Goal: Transaction & Acquisition: Purchase product/service

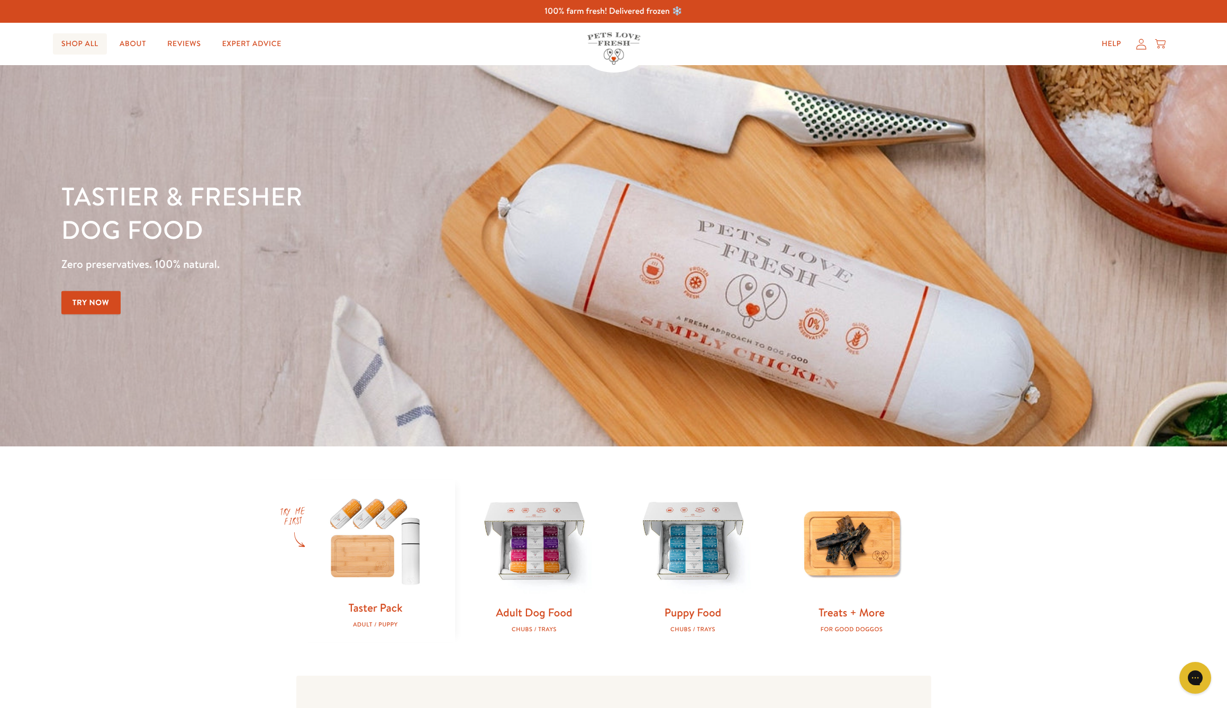
click at [80, 44] on link "Shop All" at bounding box center [80, 43] width 54 height 21
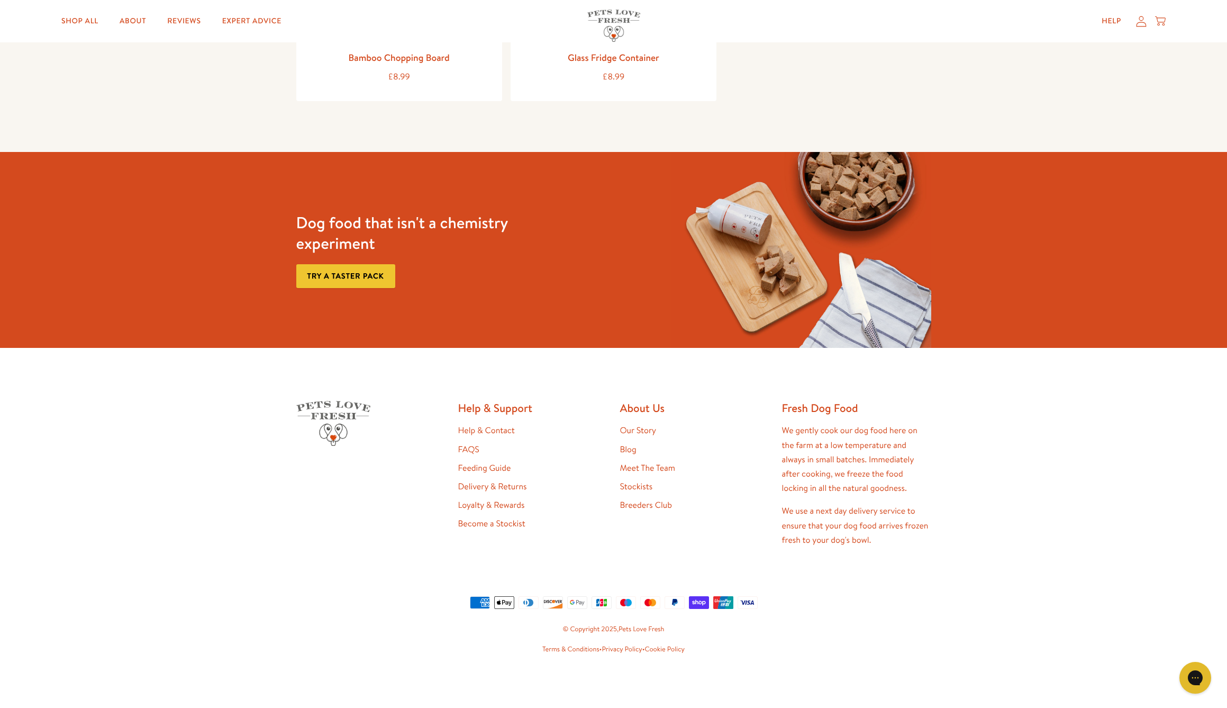
scroll to position [1542, 1]
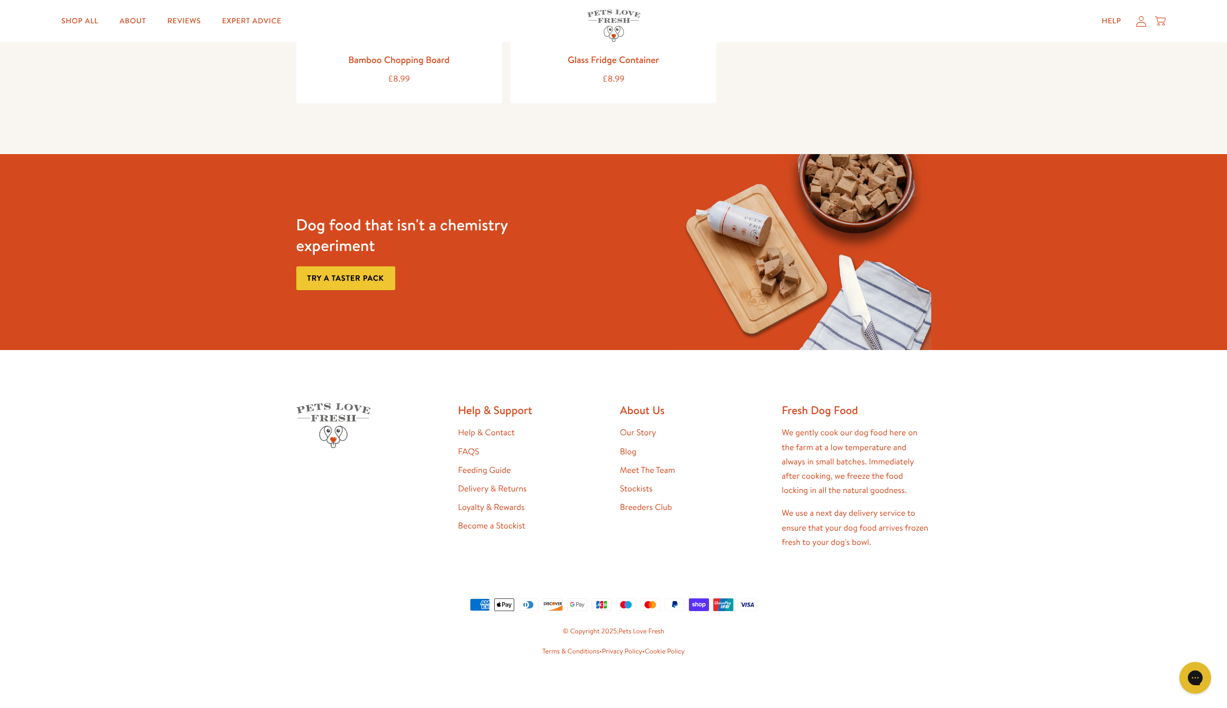
click at [489, 502] on link "Loyalty & Rewards" at bounding box center [491, 507] width 67 height 12
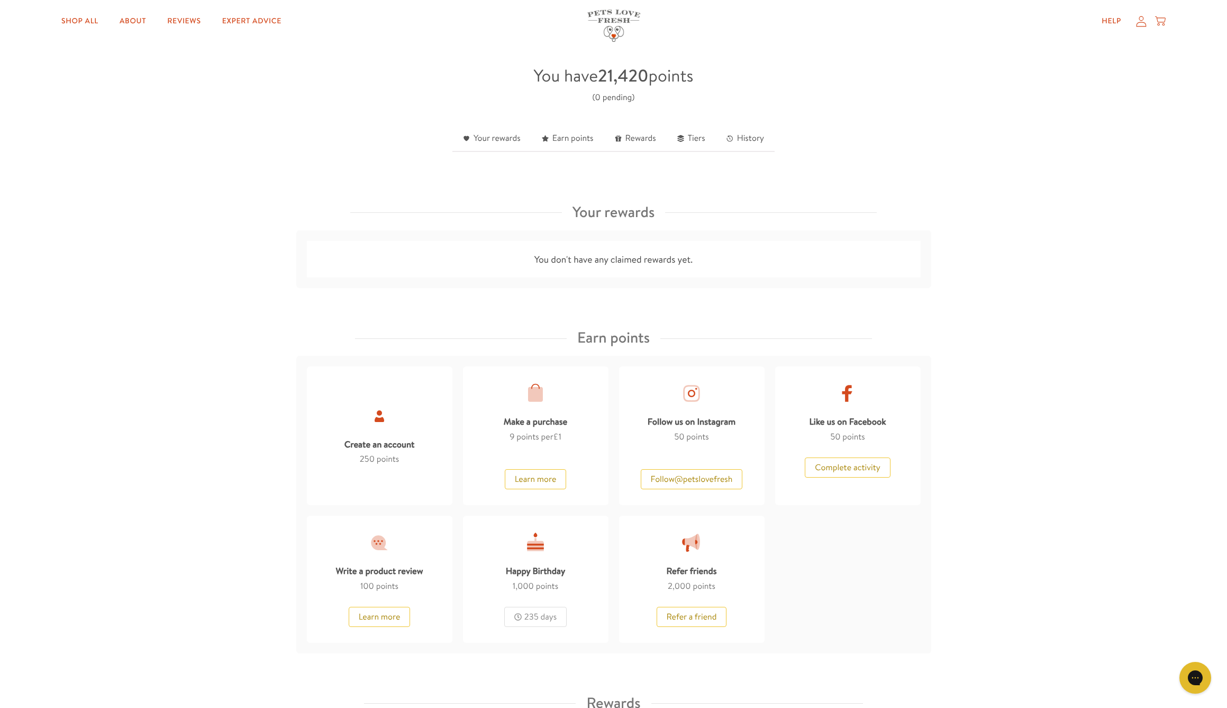
scroll to position [268, 0]
click at [500, 136] on link "Your rewards" at bounding box center [492, 140] width 79 height 26
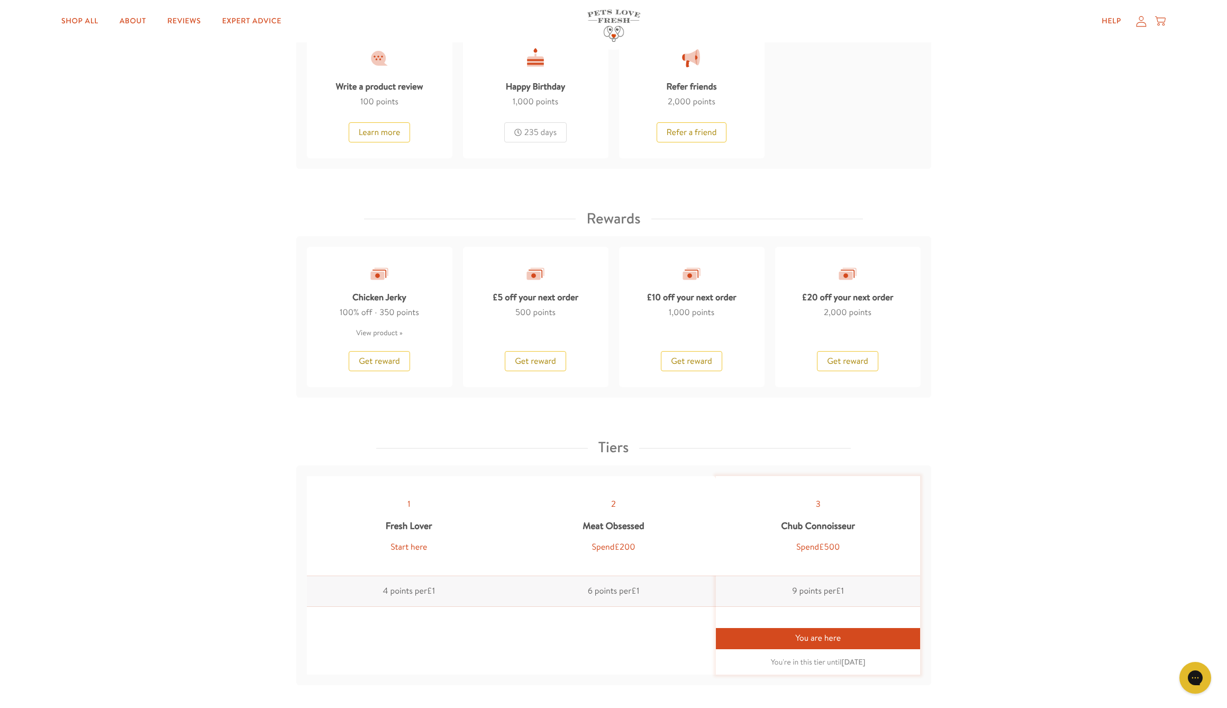
scroll to position [745, 0]
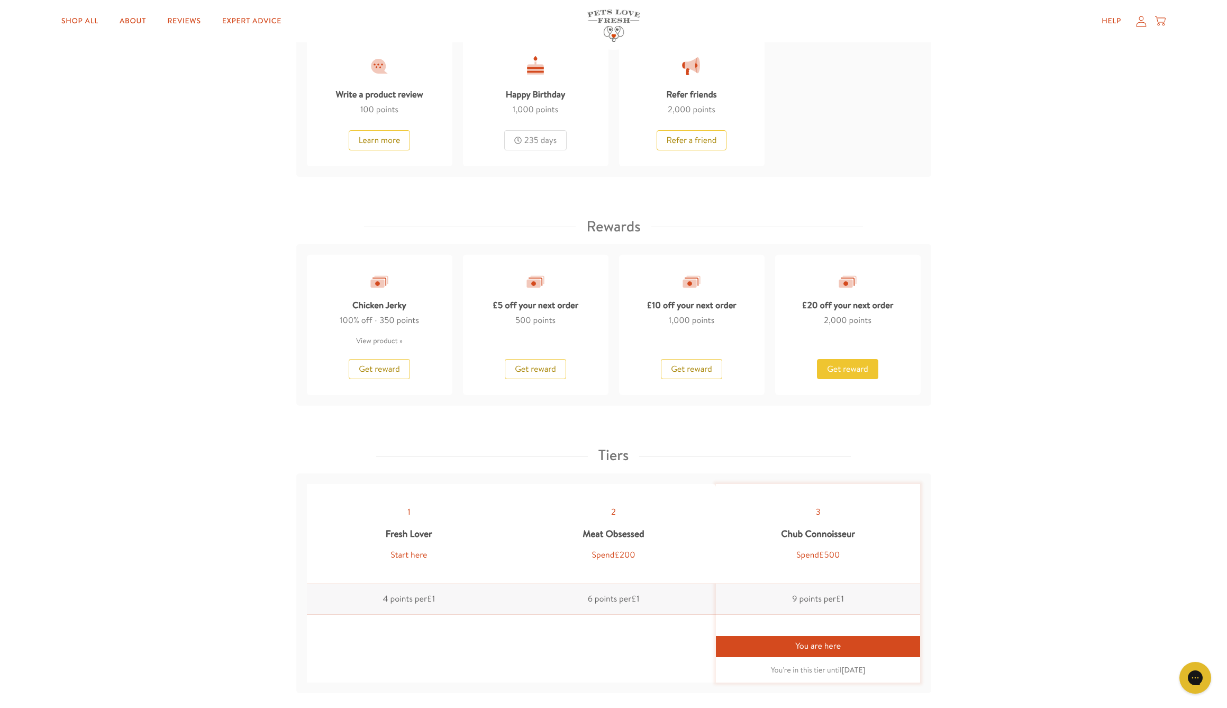
click at [848, 371] on span "Get reward" at bounding box center [847, 369] width 41 height 12
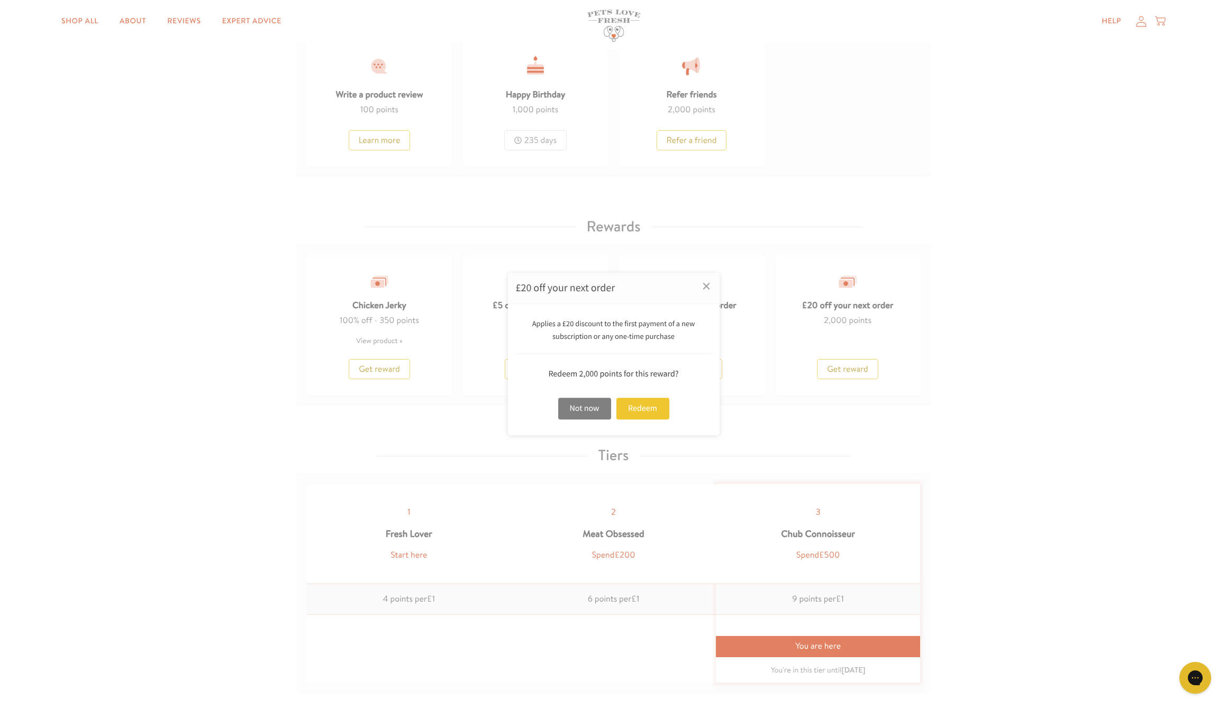
click at [598, 412] on div "Not now" at bounding box center [584, 409] width 53 height 22
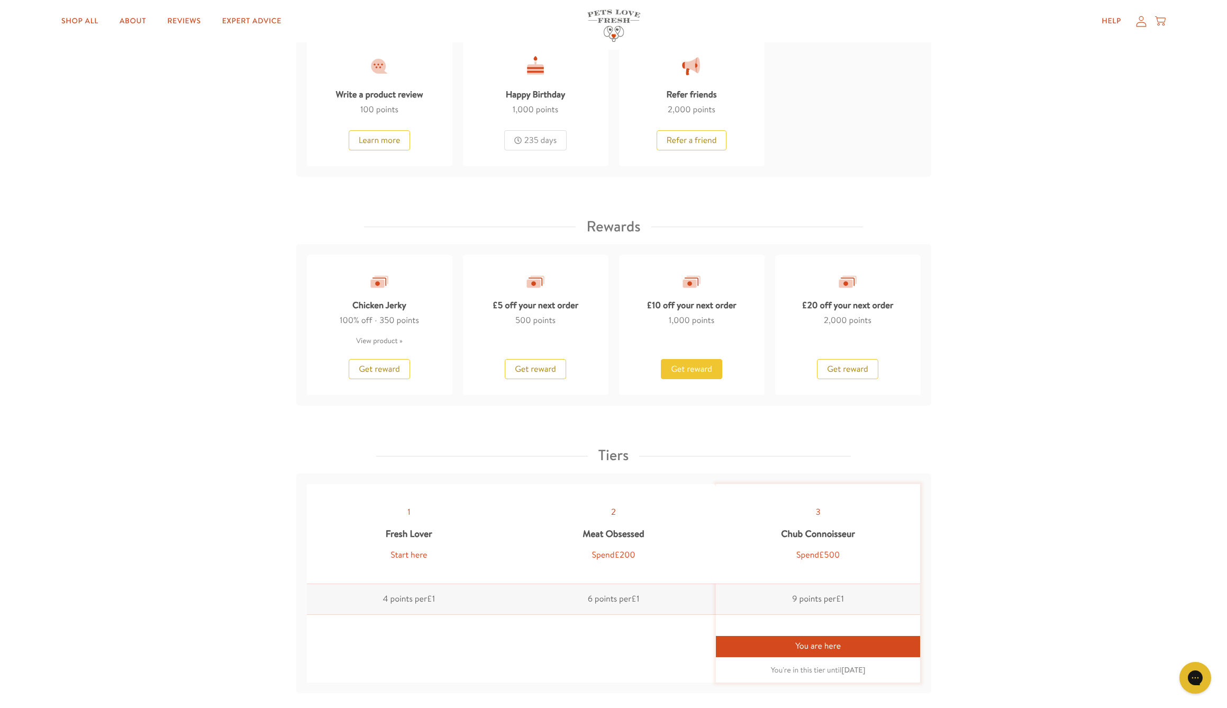
click at [685, 367] on span "Get reward" at bounding box center [691, 369] width 41 height 12
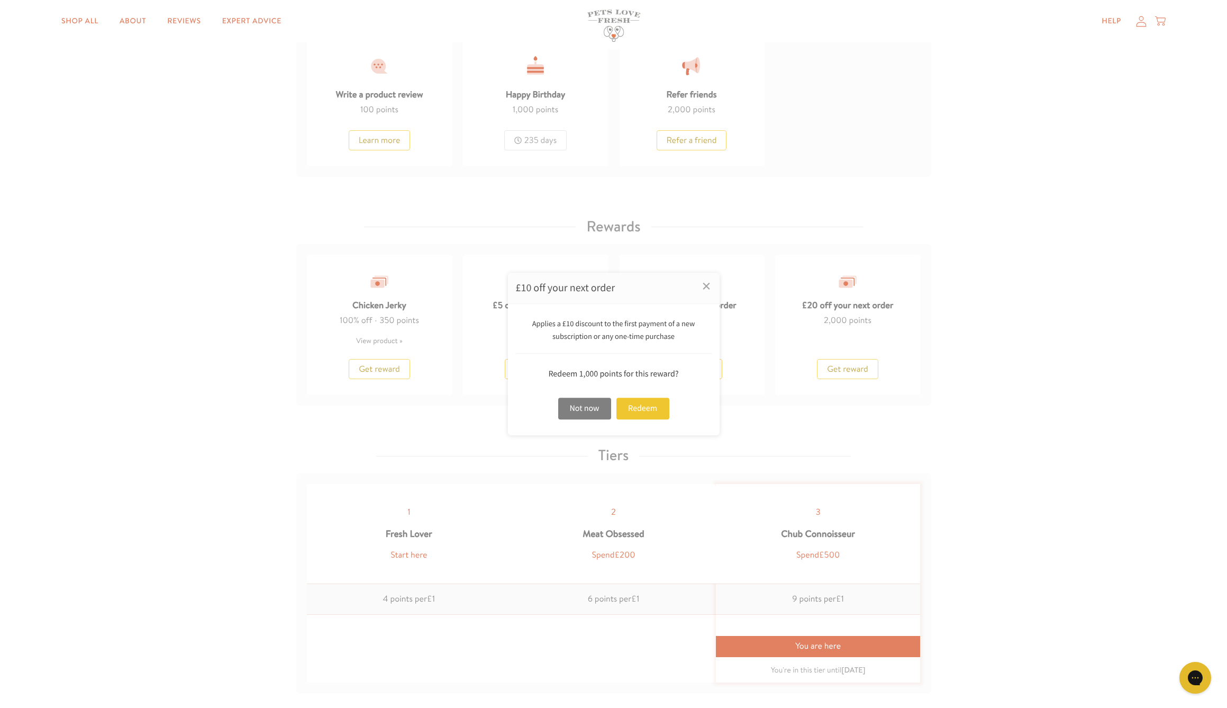
click at [584, 403] on div "Not now" at bounding box center [584, 409] width 53 height 22
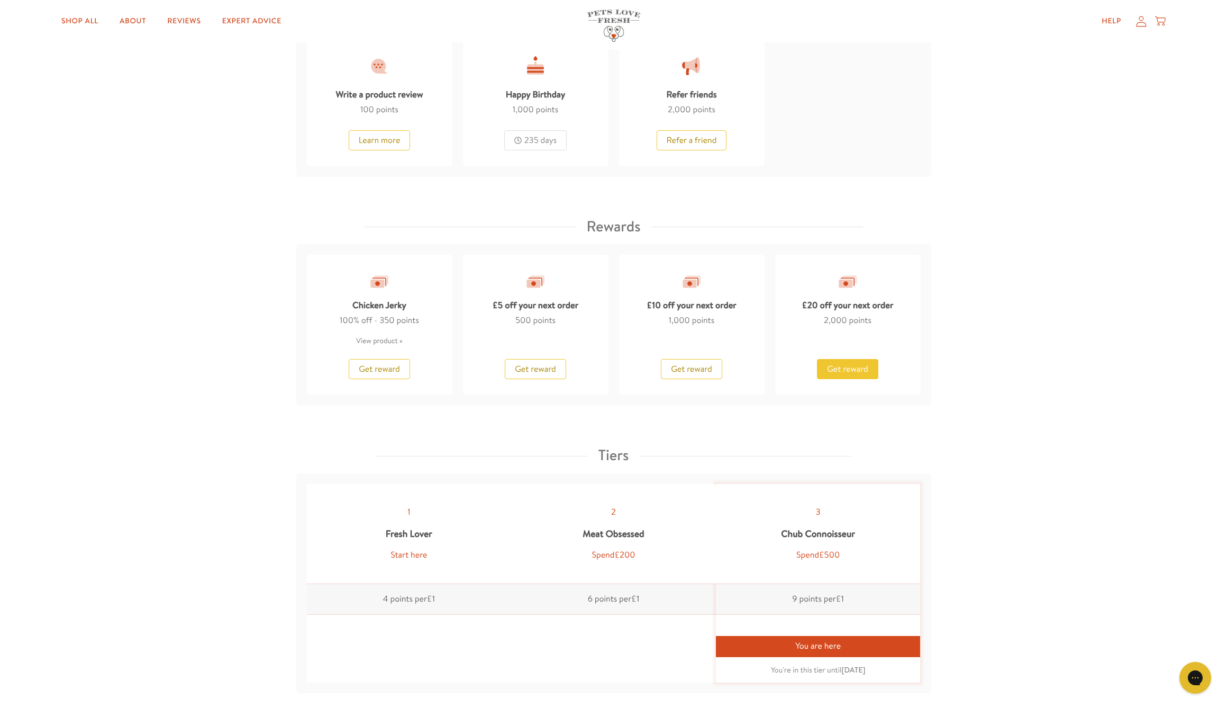
click at [842, 363] on span "Get reward" at bounding box center [847, 369] width 41 height 12
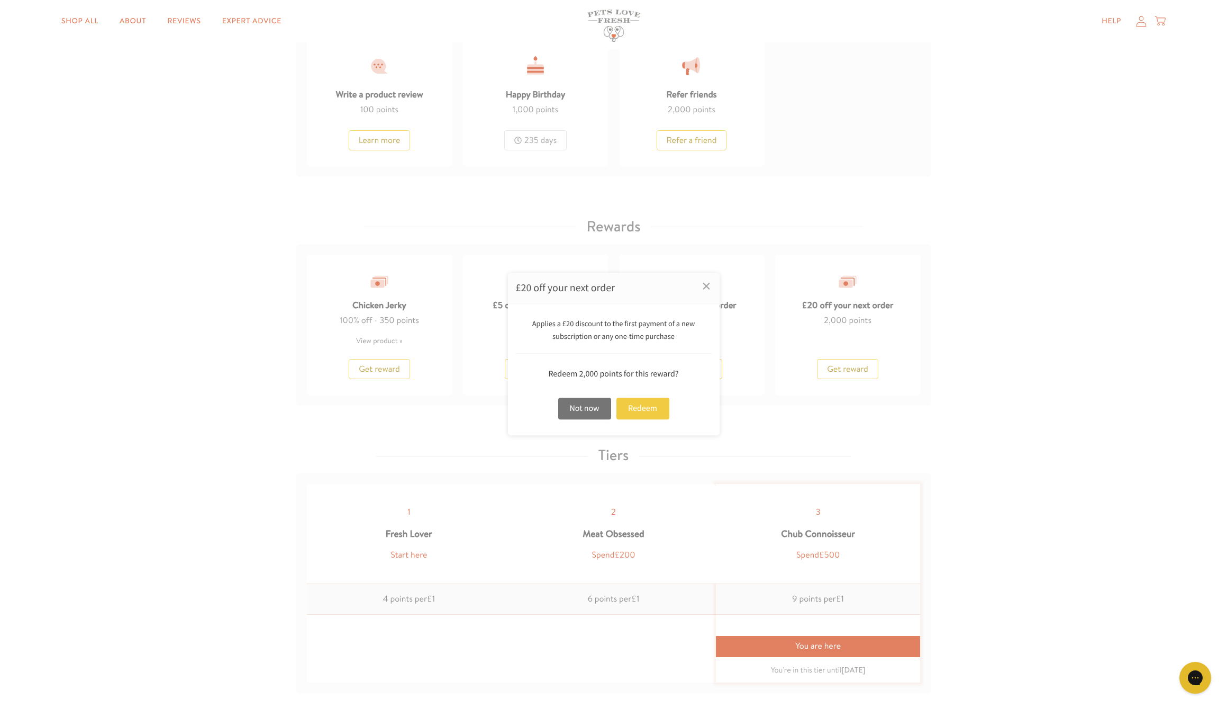
click at [648, 410] on div "Redeem" at bounding box center [643, 409] width 53 height 22
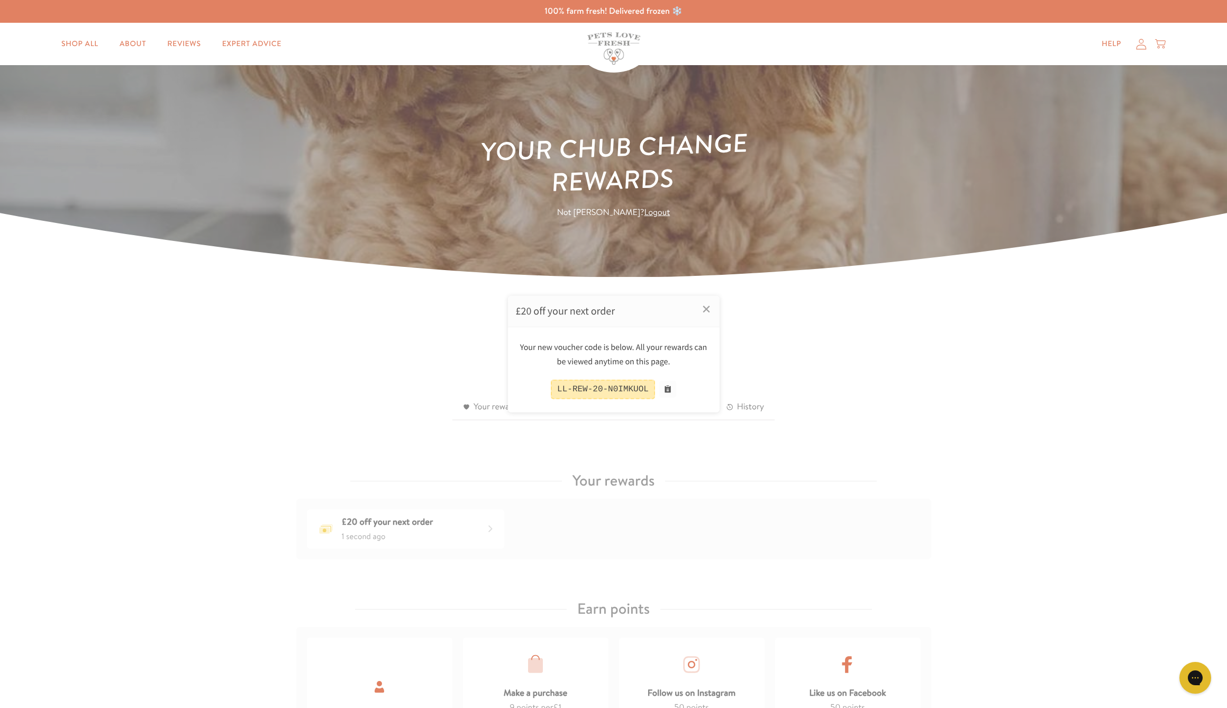
scroll to position [0, 0]
drag, startPoint x: 76, startPoint y: 44, endPoint x: 197, endPoint y: 597, distance: 566.4
click at [143, 635] on div at bounding box center [613, 354] width 1227 height 708
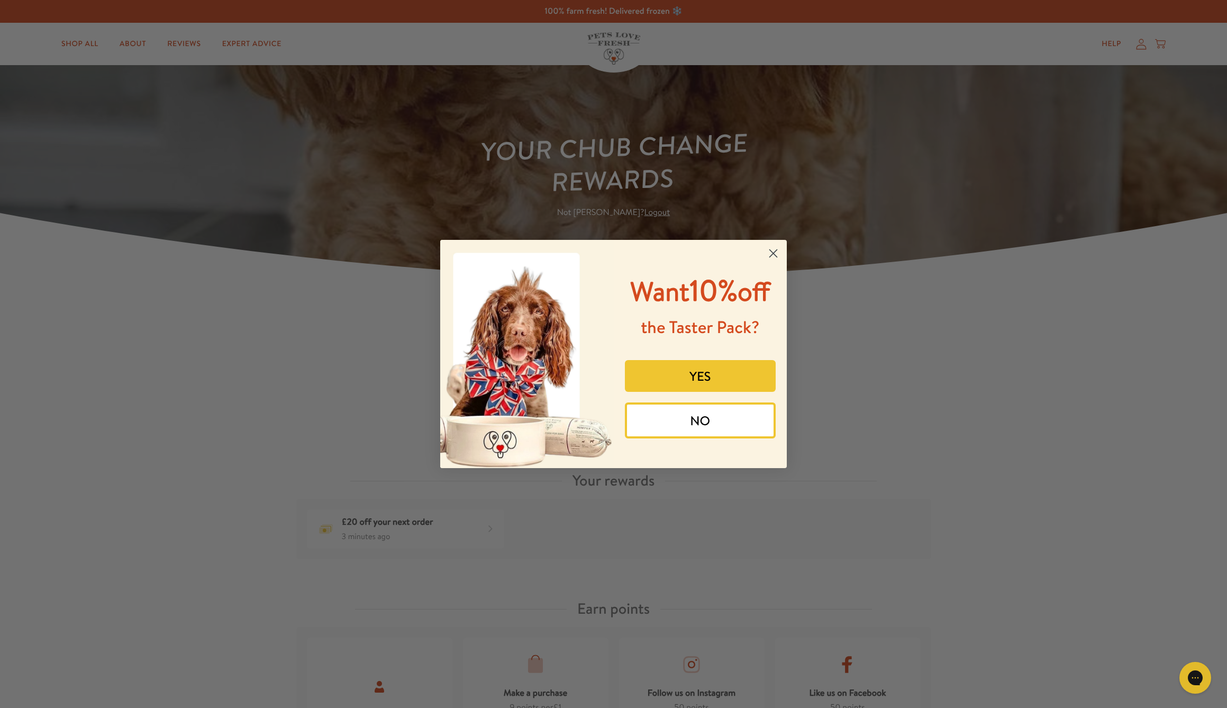
drag, startPoint x: 711, startPoint y: 436, endPoint x: 577, endPoint y: 346, distance: 161.8
click at [711, 436] on button "NO" at bounding box center [700, 420] width 151 height 36
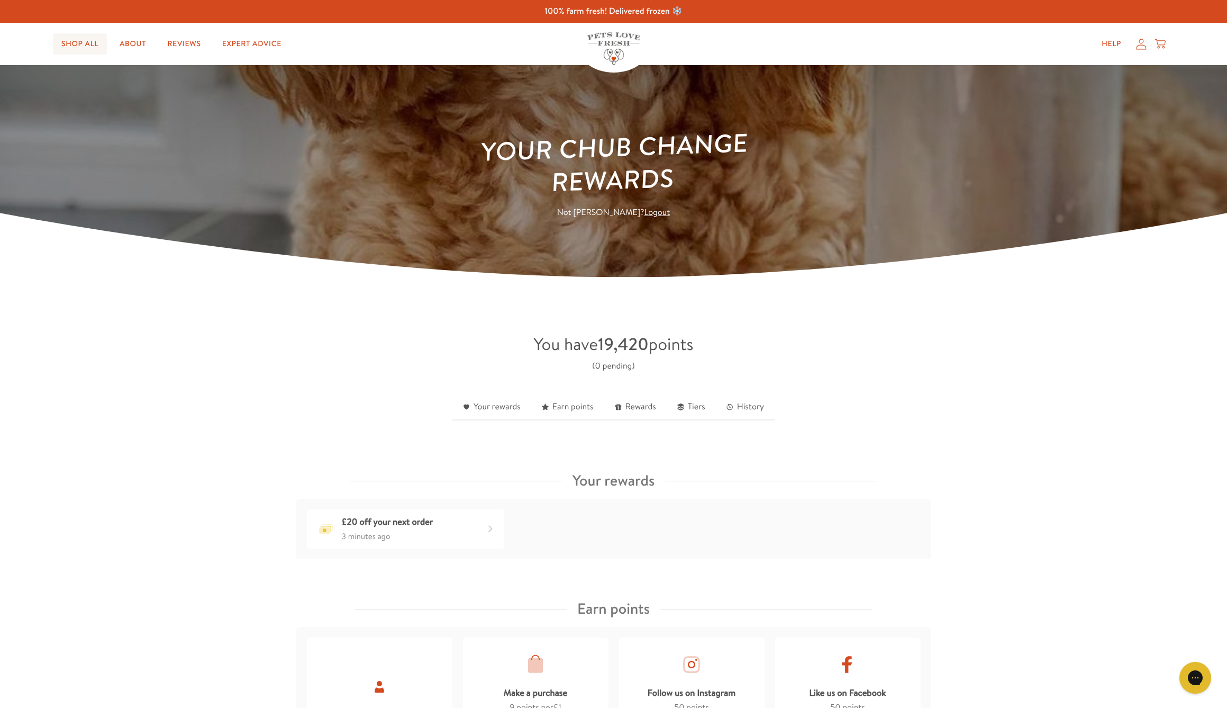
click at [83, 44] on link "Shop All" at bounding box center [80, 43] width 54 height 21
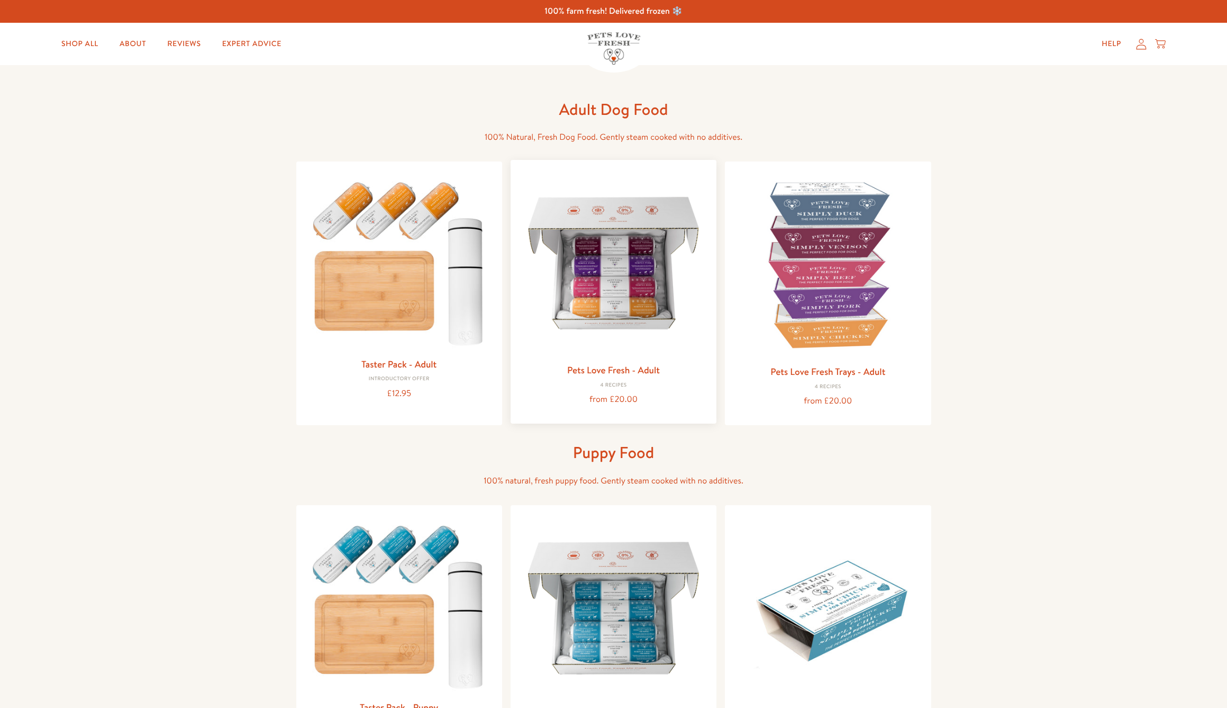
click at [650, 277] on img at bounding box center [613, 262] width 189 height 189
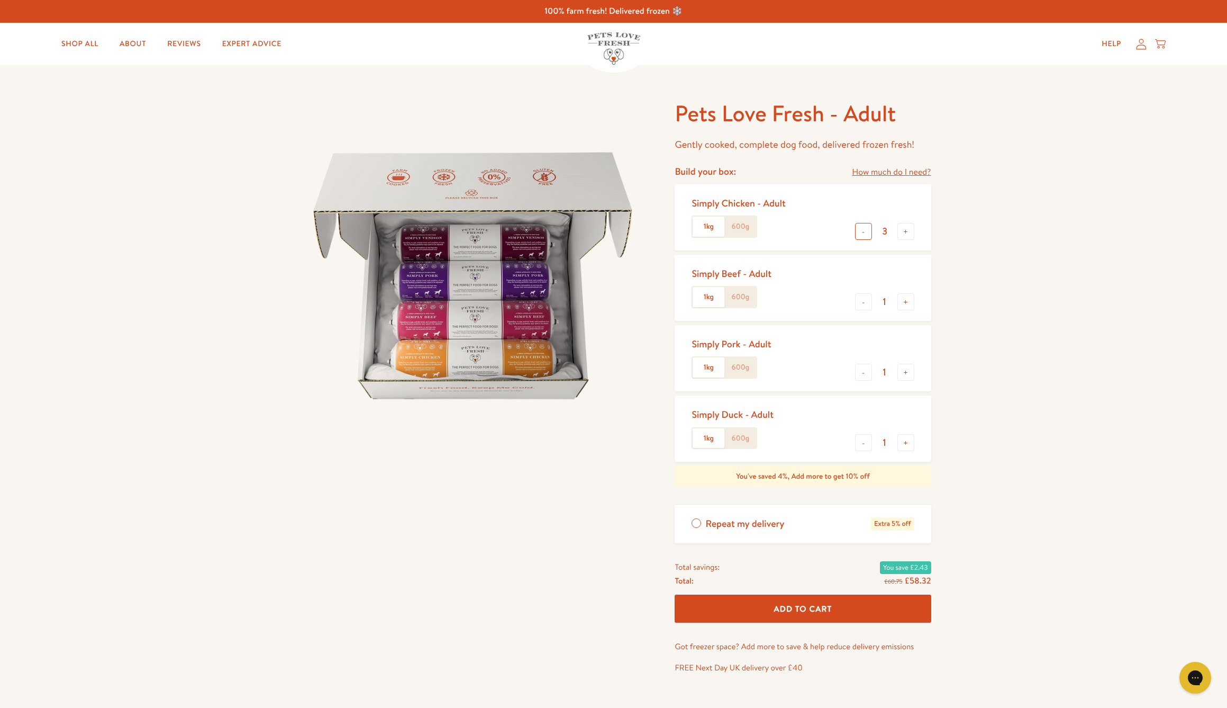
click at [864, 230] on button "-" at bounding box center [863, 231] width 17 height 17
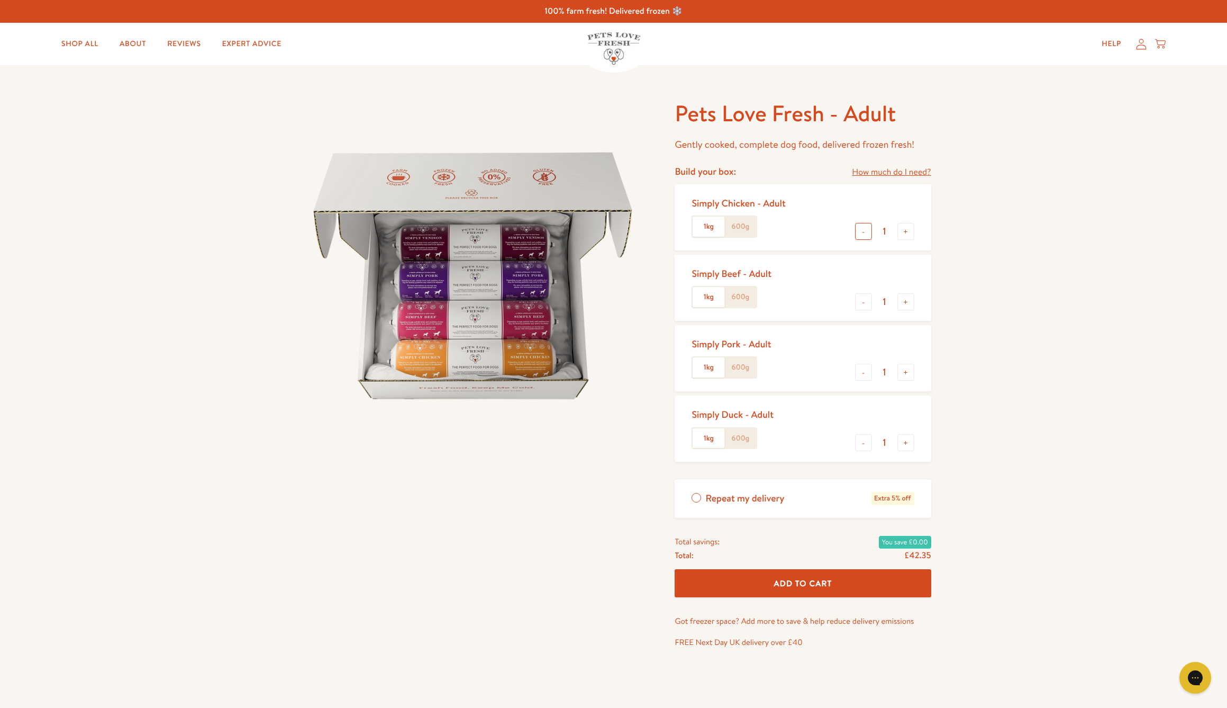
click at [864, 230] on button "-" at bounding box center [863, 231] width 17 height 17
type input "0"
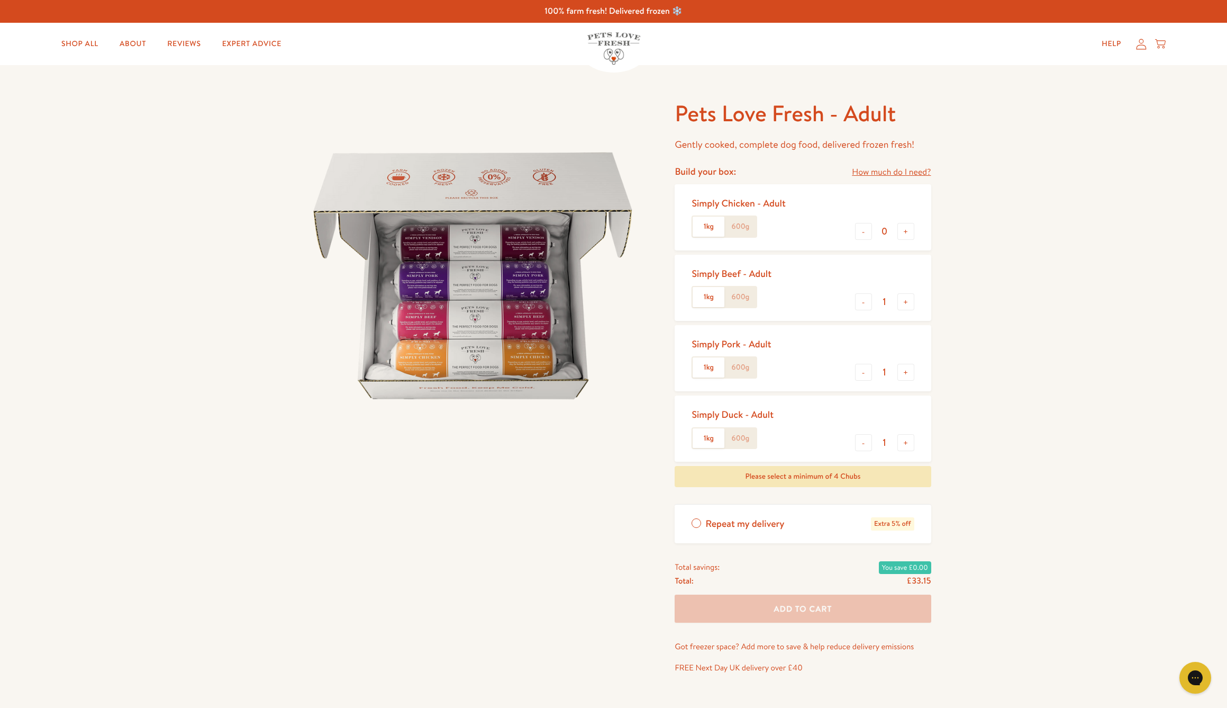
click at [741, 298] on label "600g" at bounding box center [741, 297] width 32 height 20
click at [0, 0] on input "600g" at bounding box center [0, 0] width 0 height 0
drag, startPoint x: 743, startPoint y: 363, endPoint x: 729, endPoint y: 395, distance: 35.1
click at [743, 363] on label "600g" at bounding box center [741, 367] width 32 height 20
click at [0, 0] on input "600g" at bounding box center [0, 0] width 0 height 0
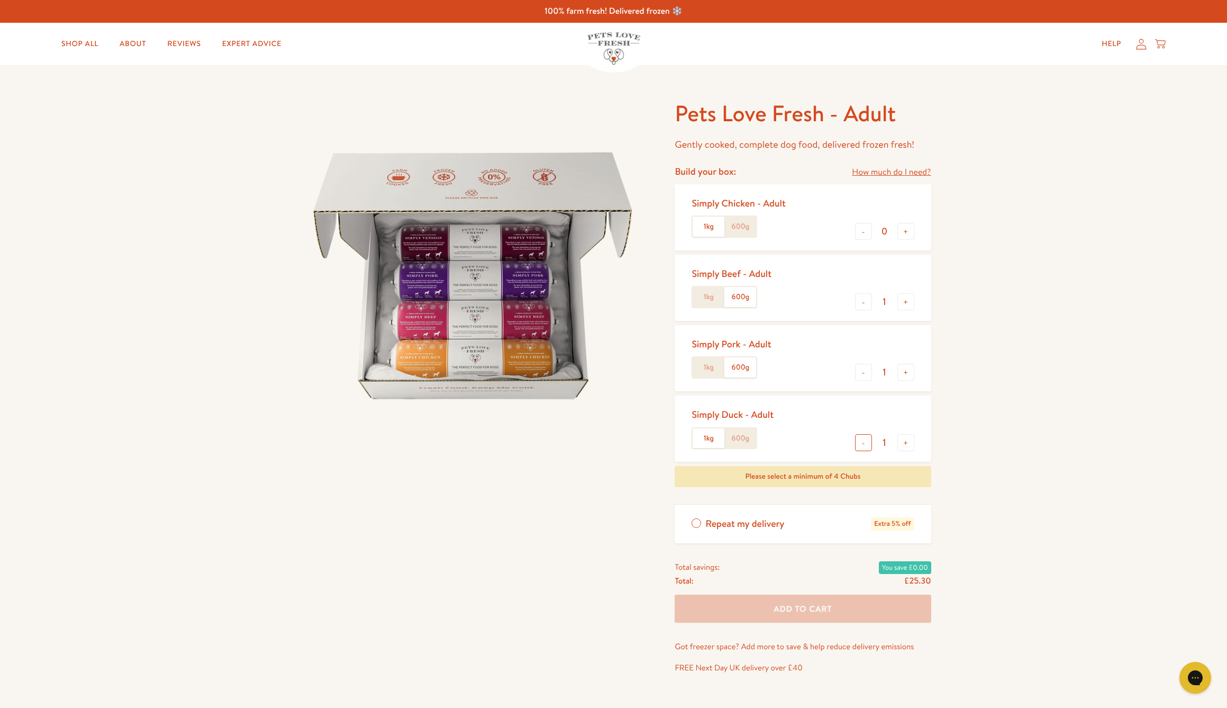
click at [864, 441] on button "-" at bounding box center [863, 442] width 17 height 17
type input "0"
click at [908, 300] on button "+" at bounding box center [906, 301] width 17 height 17
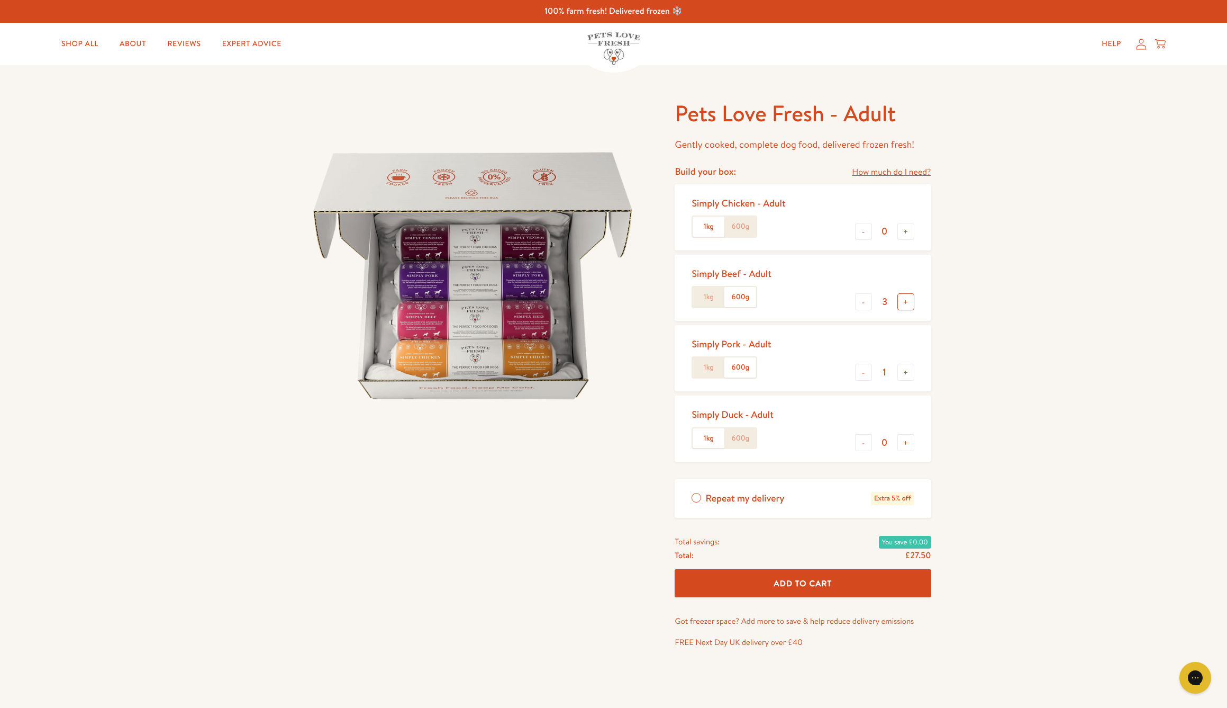
click at [908, 300] on button "+" at bounding box center [906, 301] width 17 height 17
type input "6"
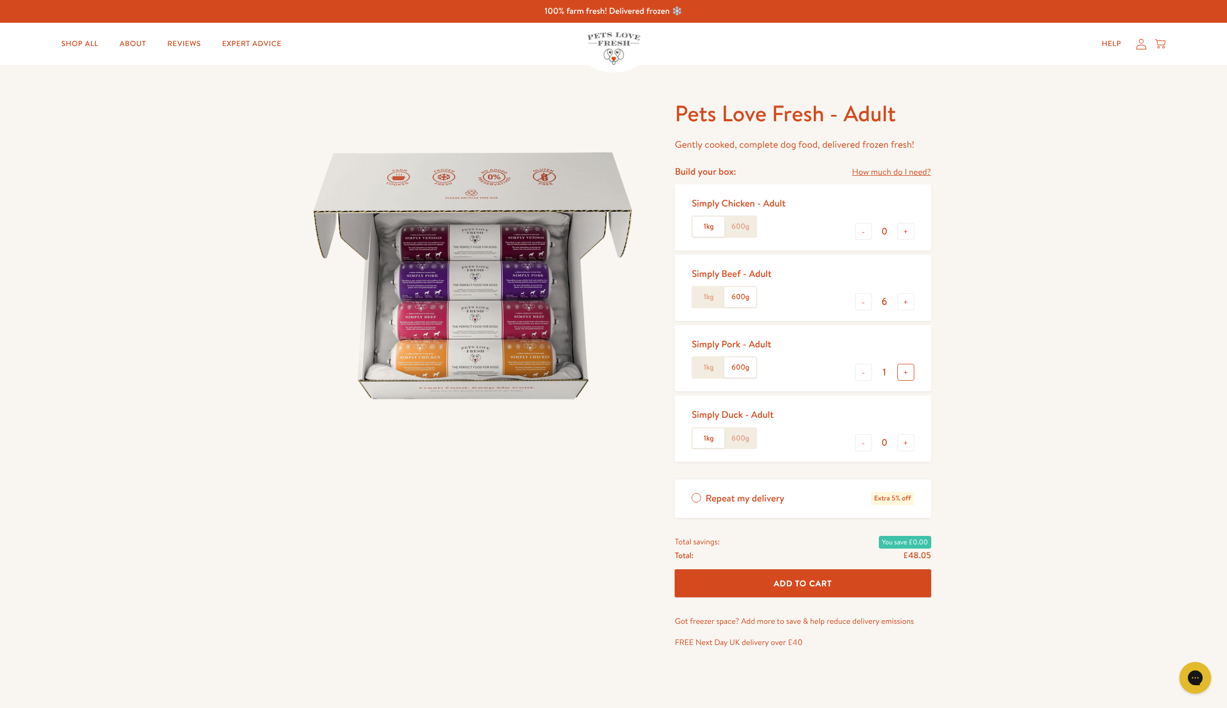
click at [906, 369] on button "+" at bounding box center [906, 372] width 17 height 17
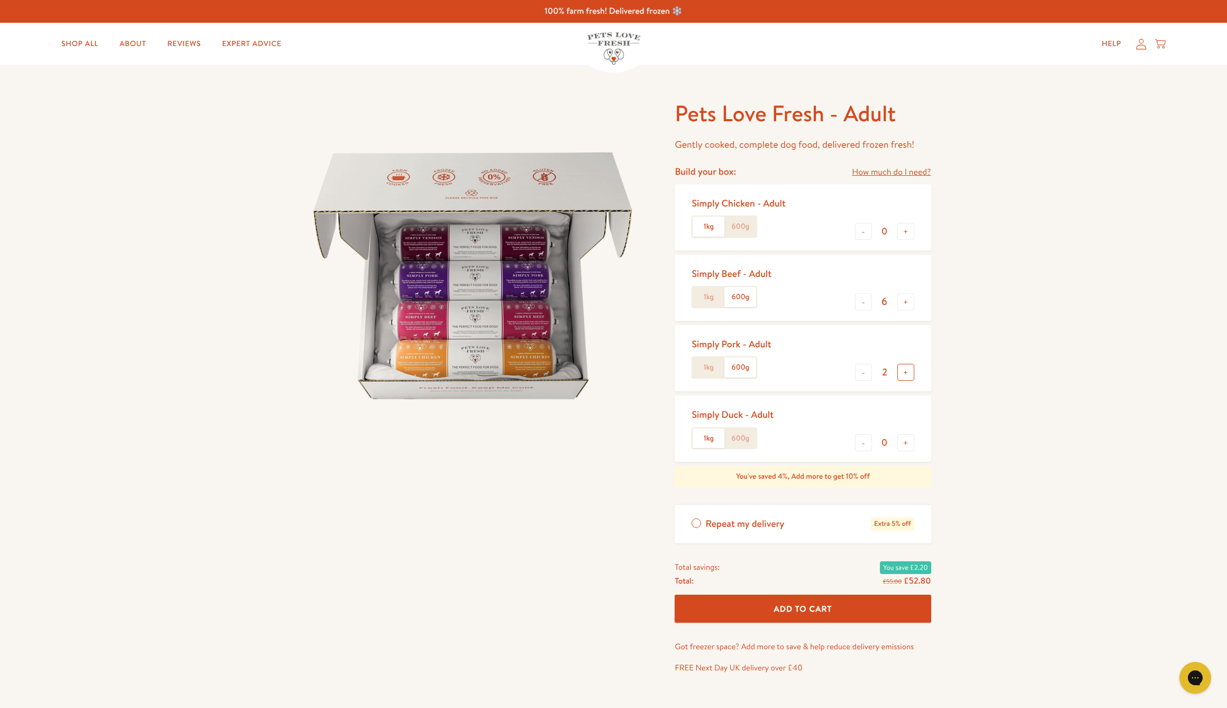
click at [906, 369] on button "+" at bounding box center [906, 372] width 17 height 17
type input "6"
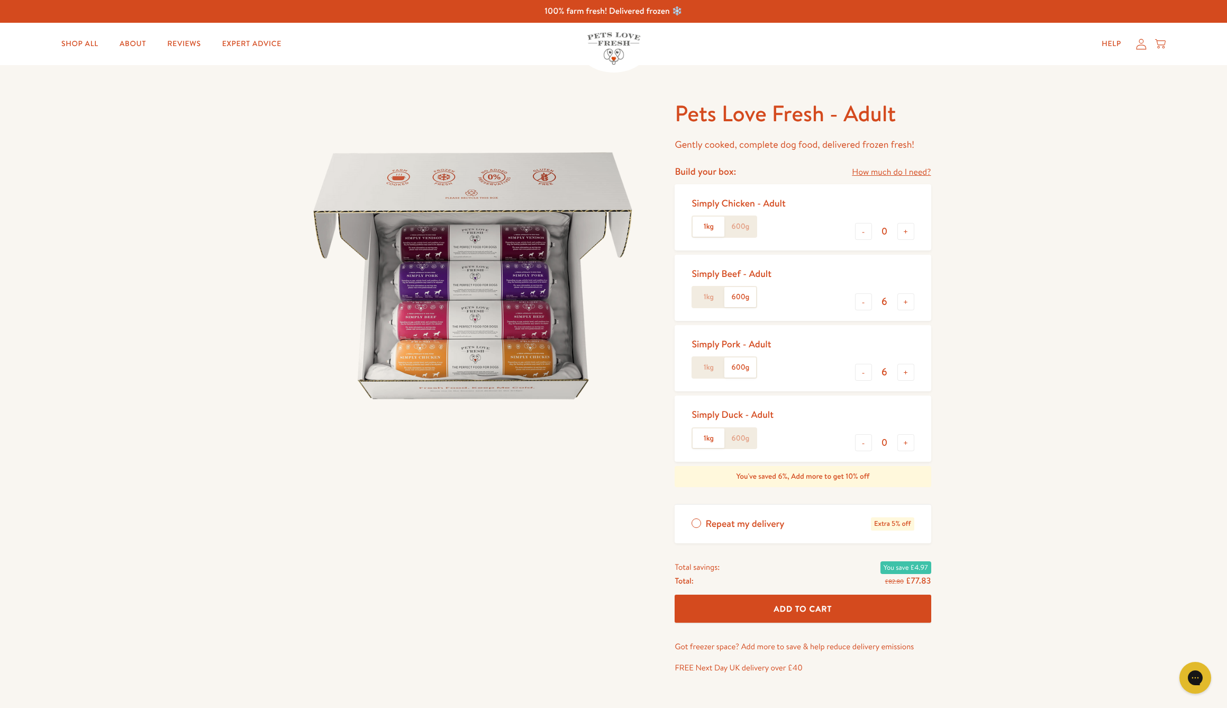
click at [797, 606] on span "Add To Cart" at bounding box center [803, 608] width 58 height 11
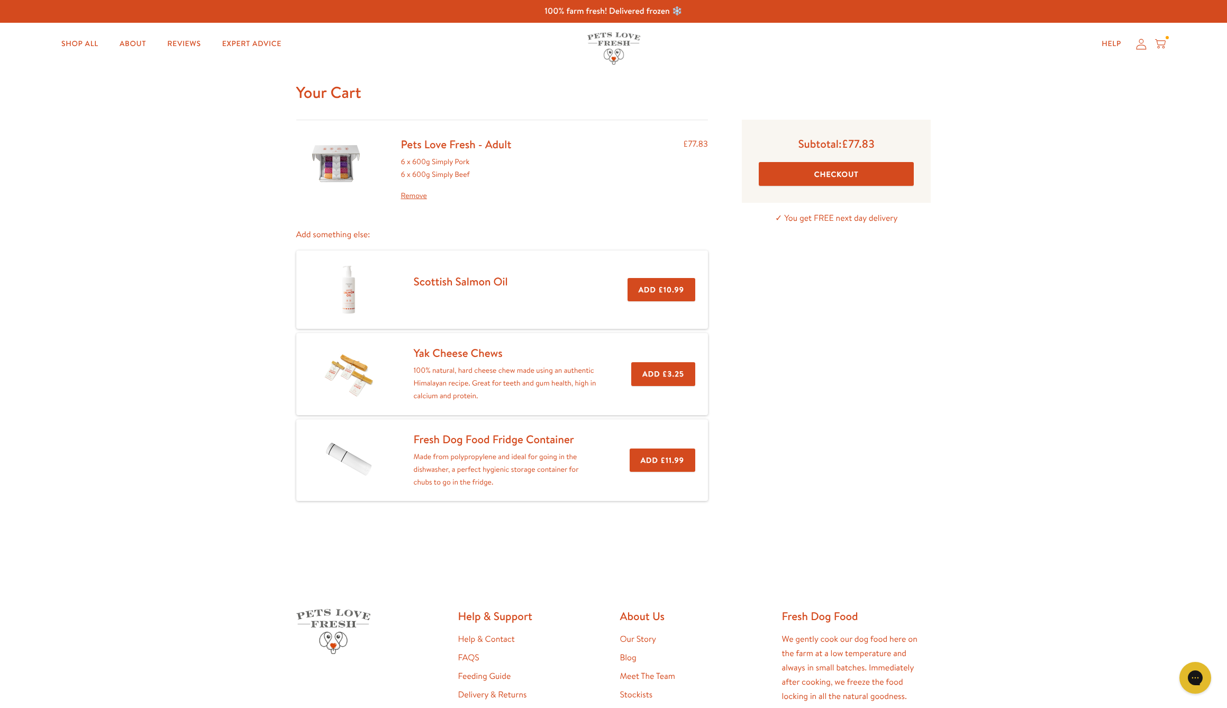
click at [838, 178] on button "Checkout" at bounding box center [836, 174] width 155 height 24
